Goal: Information Seeking & Learning: Learn about a topic

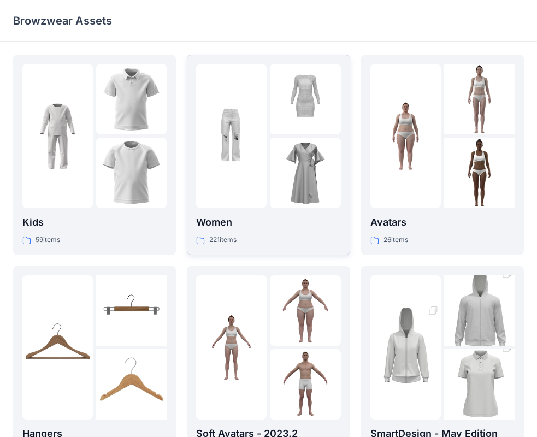
click at [259, 221] on p "Women" at bounding box center [268, 222] width 144 height 15
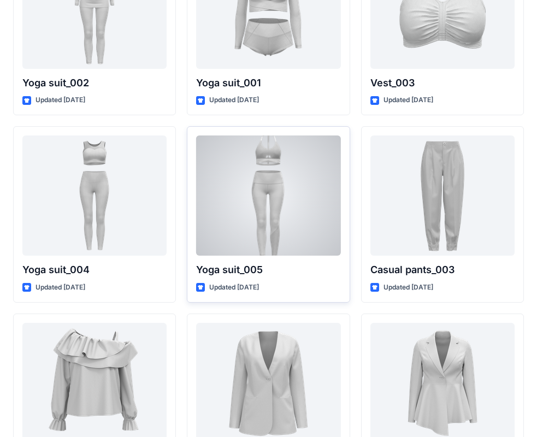
scroll to position [6080, 0]
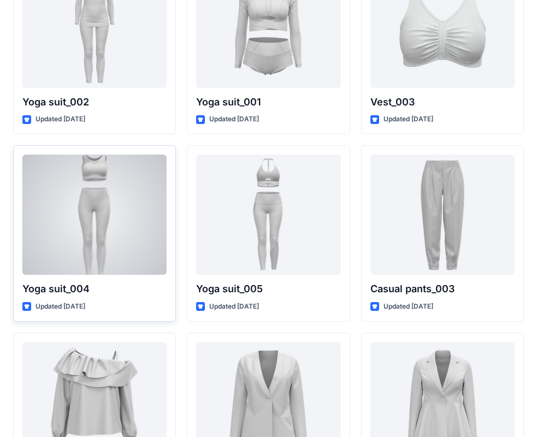
click at [99, 211] on div at bounding box center [94, 214] width 144 height 120
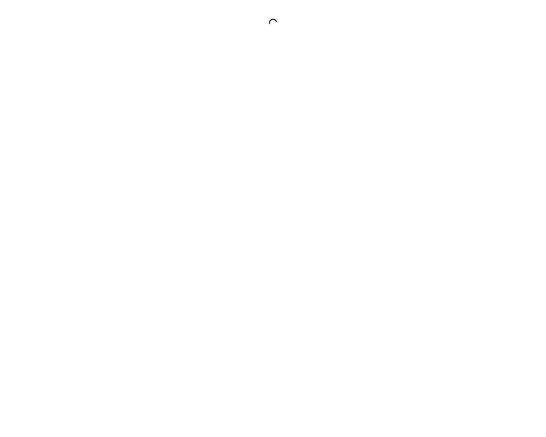
click at [99, 211] on div at bounding box center [273, 218] width 546 height 437
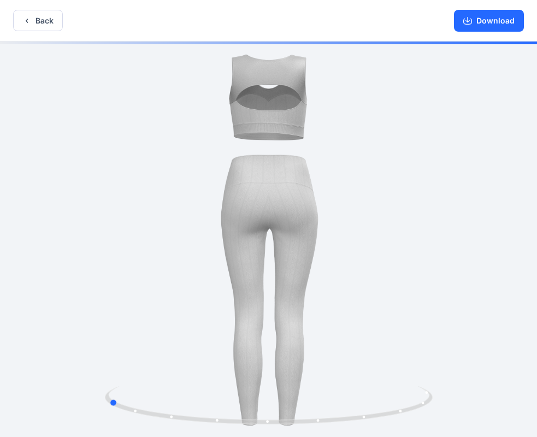
drag, startPoint x: 341, startPoint y: 219, endPoint x: 180, endPoint y: 225, distance: 160.6
click at [180, 225] on div at bounding box center [268, 239] width 537 height 397
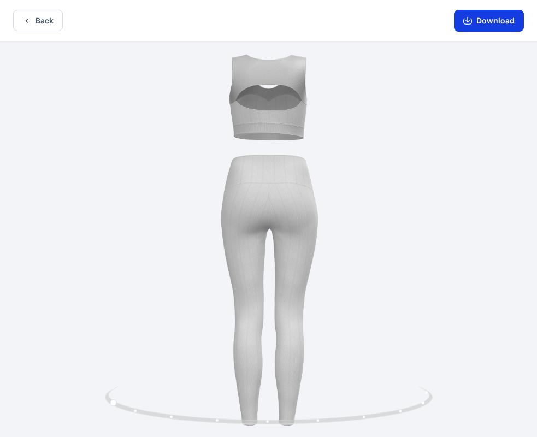
click at [492, 23] on button "Download" at bounding box center [489, 21] width 70 height 22
click at [33, 22] on button "Back" at bounding box center [38, 20] width 50 height 21
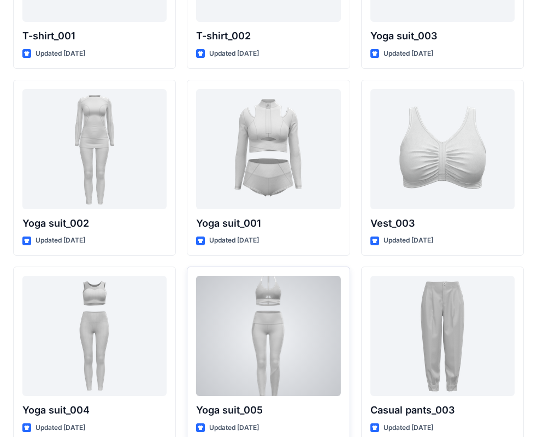
scroll to position [5954, 0]
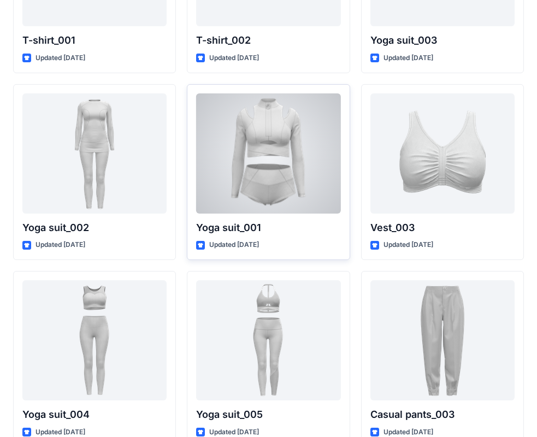
click at [264, 156] on div at bounding box center [268, 153] width 144 height 120
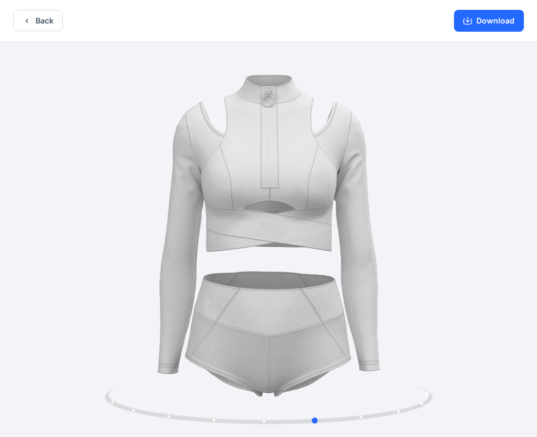
drag, startPoint x: 368, startPoint y: 257, endPoint x: 89, endPoint y: 245, distance: 279.7
click at [89, 245] on div at bounding box center [268, 239] width 537 height 397
click at [23, 24] on icon "button" at bounding box center [26, 20] width 9 height 9
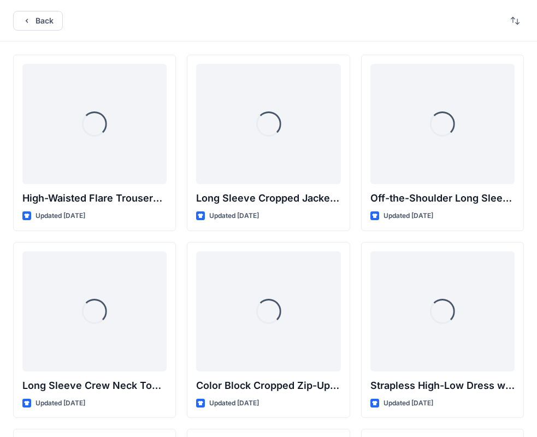
scroll to position [5954, 0]
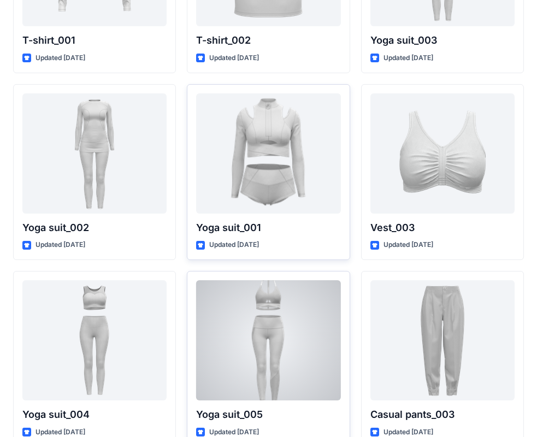
click at [262, 328] on div at bounding box center [268, 340] width 144 height 120
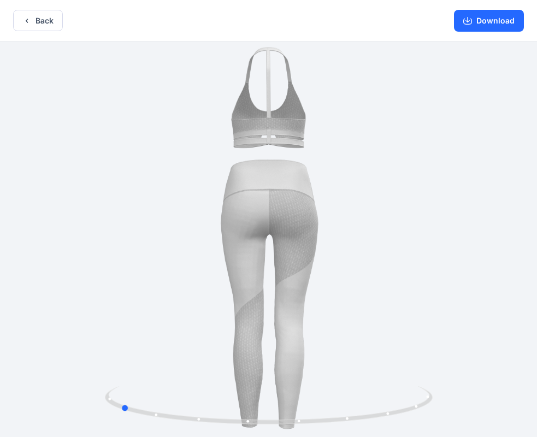
drag, startPoint x: 413, startPoint y: 229, endPoint x: 265, endPoint y: 246, distance: 149.4
click at [265, 246] on div at bounding box center [268, 239] width 537 height 397
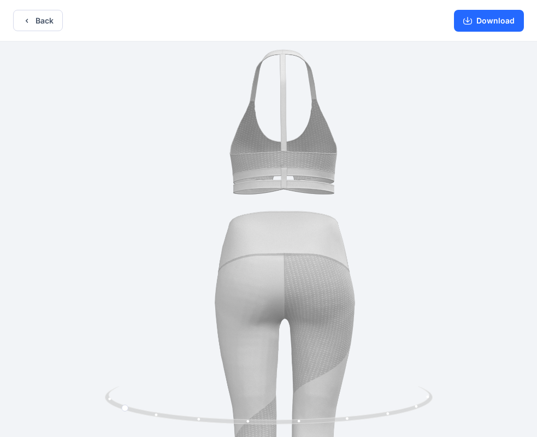
drag, startPoint x: 275, startPoint y: 123, endPoint x: 290, endPoint y: 271, distance: 148.7
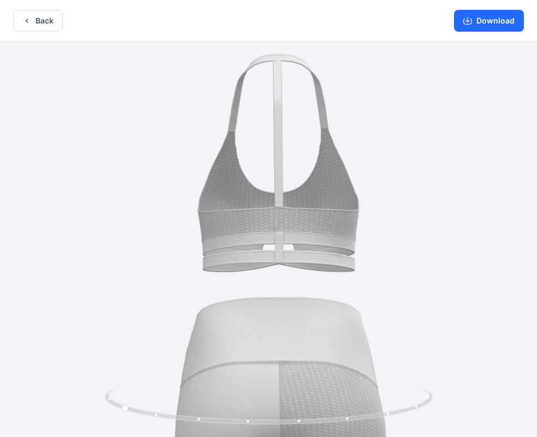
drag, startPoint x: 424, startPoint y: 248, endPoint x: 292, endPoint y: 265, distance: 133.7
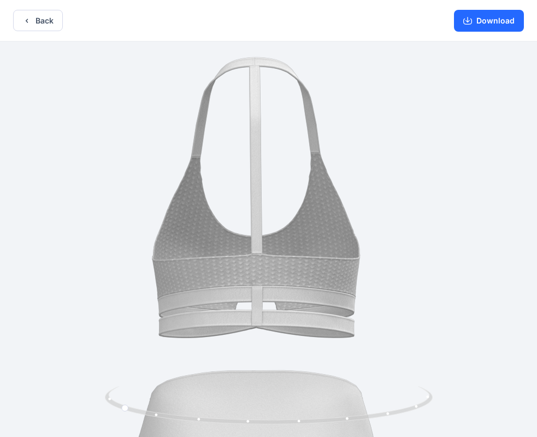
drag, startPoint x: 285, startPoint y: 292, endPoint x: 255, endPoint y: 297, distance: 31.1
drag, startPoint x: 140, startPoint y: 409, endPoint x: 465, endPoint y: 406, distance: 324.8
click at [465, 406] on div at bounding box center [268, 239] width 537 height 397
click at [47, 19] on button "Back" at bounding box center [38, 20] width 50 height 21
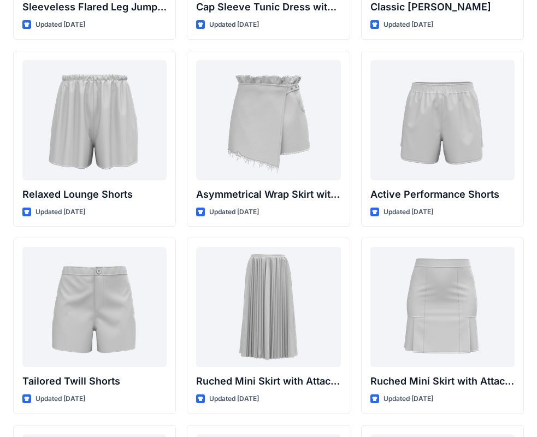
scroll to position [2620, 0]
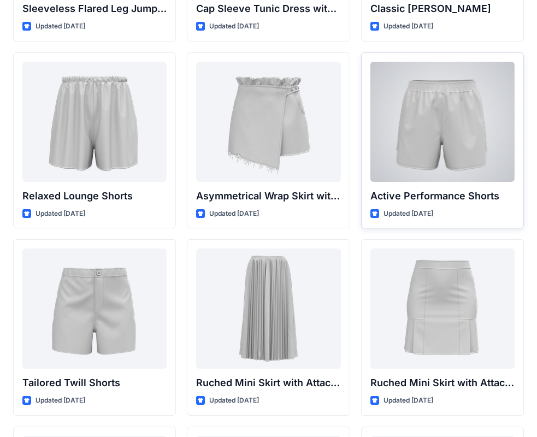
click at [426, 166] on div at bounding box center [442, 122] width 144 height 120
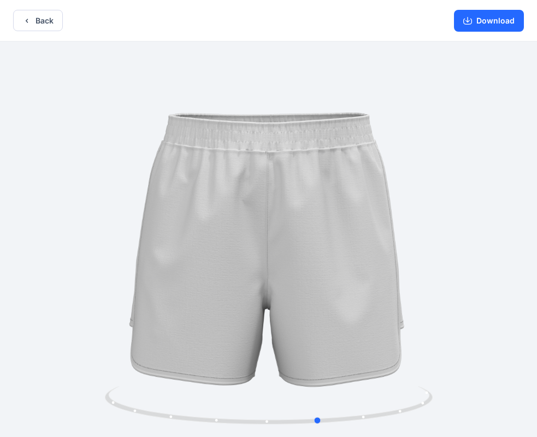
drag, startPoint x: 361, startPoint y: 214, endPoint x: 86, endPoint y: 221, distance: 275.8
click at [86, 221] on div at bounding box center [268, 239] width 537 height 397
click at [501, 21] on button "Download" at bounding box center [489, 21] width 70 height 22
